Goal: Transaction & Acquisition: Purchase product/service

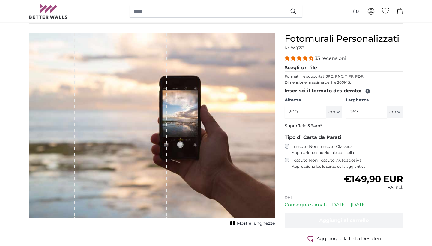
scroll to position [45, 0]
drag, startPoint x: 301, startPoint y: 111, endPoint x: 270, endPoint y: 109, distance: 30.9
click at [270, 109] on product-detail "[PERSON_NAME] immagine Mostra lunghezze Fotomurali Personalizzati Nr. WQ553 33 …" at bounding box center [216, 147] width 384 height 248
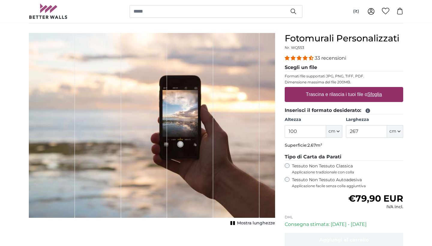
type input "100"
drag, startPoint x: 366, startPoint y: 131, endPoint x: 313, endPoint y: 131, distance: 53.4
click at [313, 131] on div "Altezza 100 ft cm Centimeter (cm) Inches (inch) Feet (ft. in.) [GEOGRAPHIC_DATA…" at bounding box center [344, 127] width 118 height 21
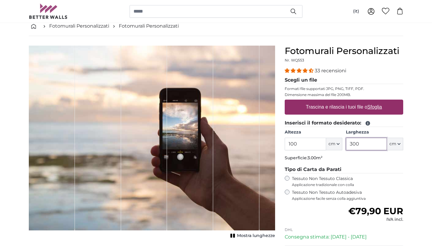
scroll to position [33, 0]
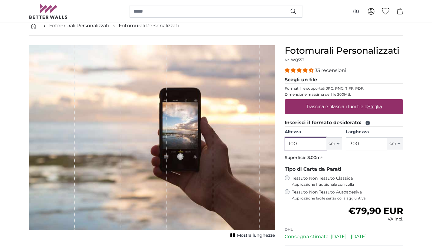
click at [313, 145] on input "100" at bounding box center [305, 143] width 41 height 13
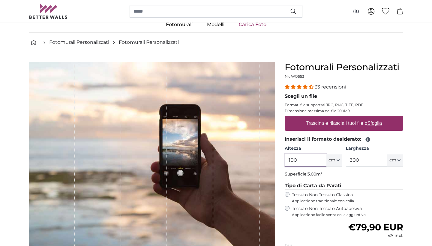
scroll to position [14, 0]
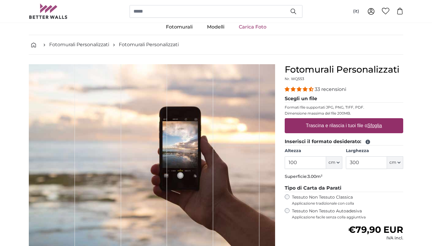
click at [332, 184] on div "33 recensioni Scegli un file Formati file supportati JPG, PNG, TIFF, PDF. Dimen…" at bounding box center [344, 153] width 118 height 134
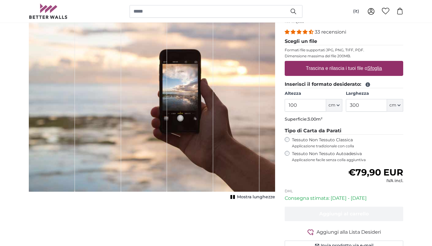
scroll to position [41, 0]
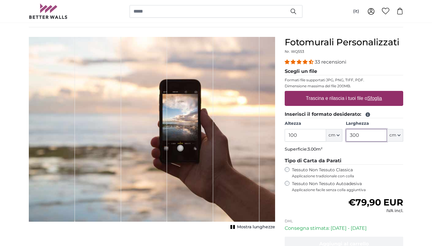
click at [360, 134] on input "300" at bounding box center [366, 135] width 41 height 13
type input "3"
type input "200"
click at [400, 133] on button "cm" at bounding box center [395, 135] width 16 height 13
click at [404, 149] on link "Centimeter (cm)" at bounding box center [395, 151] width 53 height 11
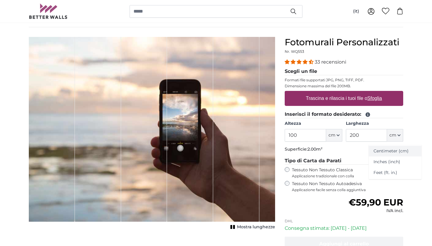
type input "200"
type input "267"
